Goal: Browse casually: Explore the website without a specific task or goal

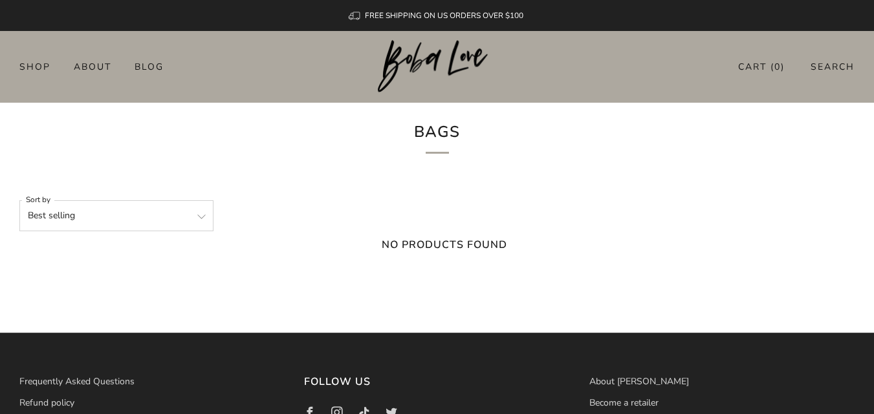
click at [434, 57] on img at bounding box center [437, 66] width 118 height 53
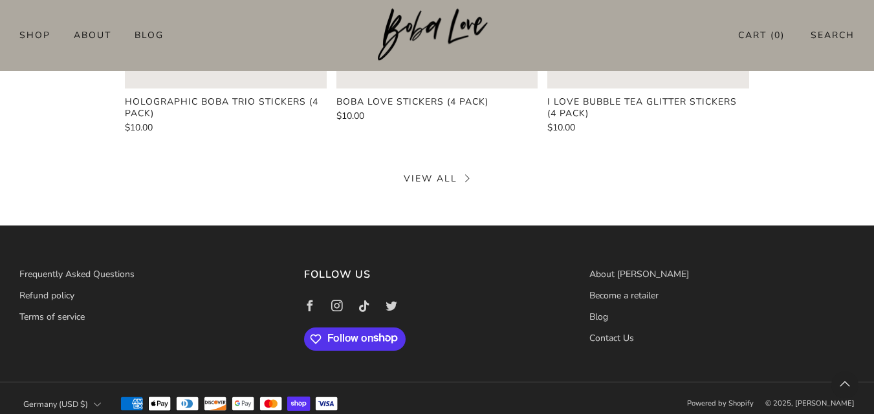
scroll to position [614, 0]
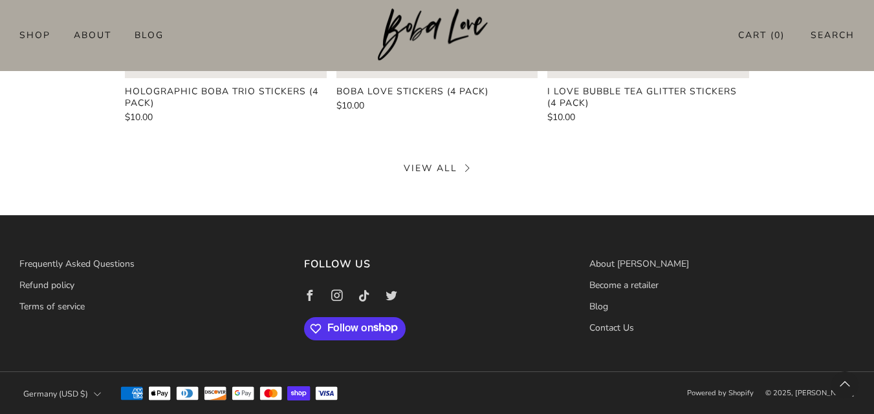
click at [617, 263] on link "About [PERSON_NAME]" at bounding box center [639, 264] width 100 height 12
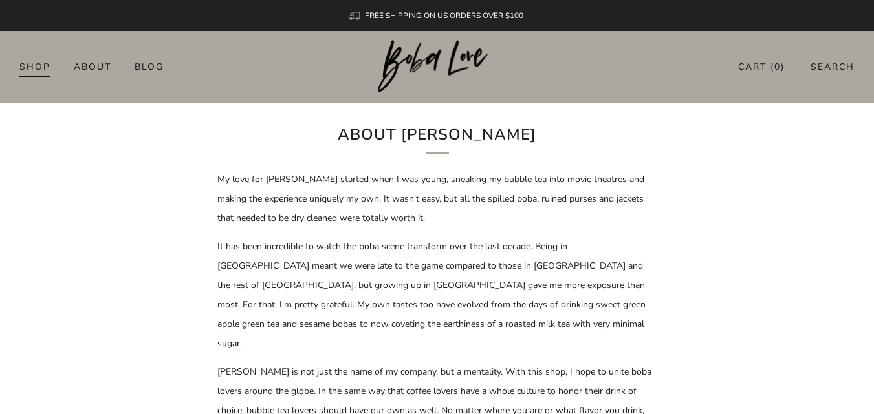
click at [43, 61] on link "Shop" at bounding box center [34, 66] width 31 height 21
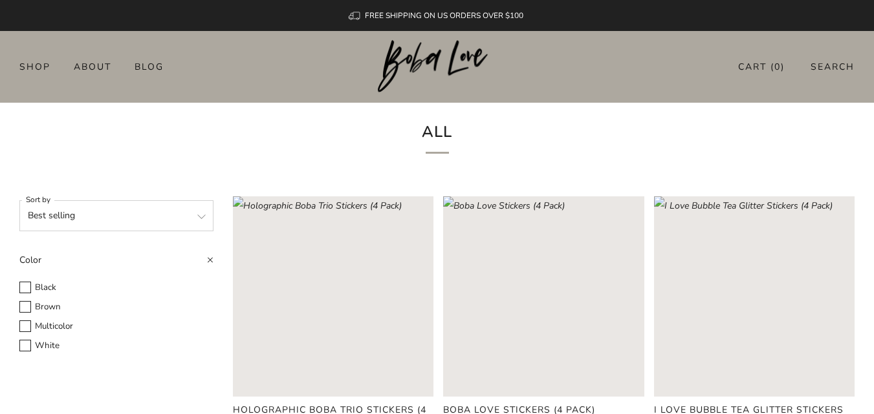
drag, startPoint x: 883, startPoint y: 52, endPoint x: 883, endPoint y: -3, distance: 54.3
click at [873, 0] on html "Skip to content FREE SHIPPING ON US ORDERS OVER $100 0 Shop About Blog Cart ( 0…" at bounding box center [437, 351] width 874 height 702
